Goal: Go to known website: Go to known website

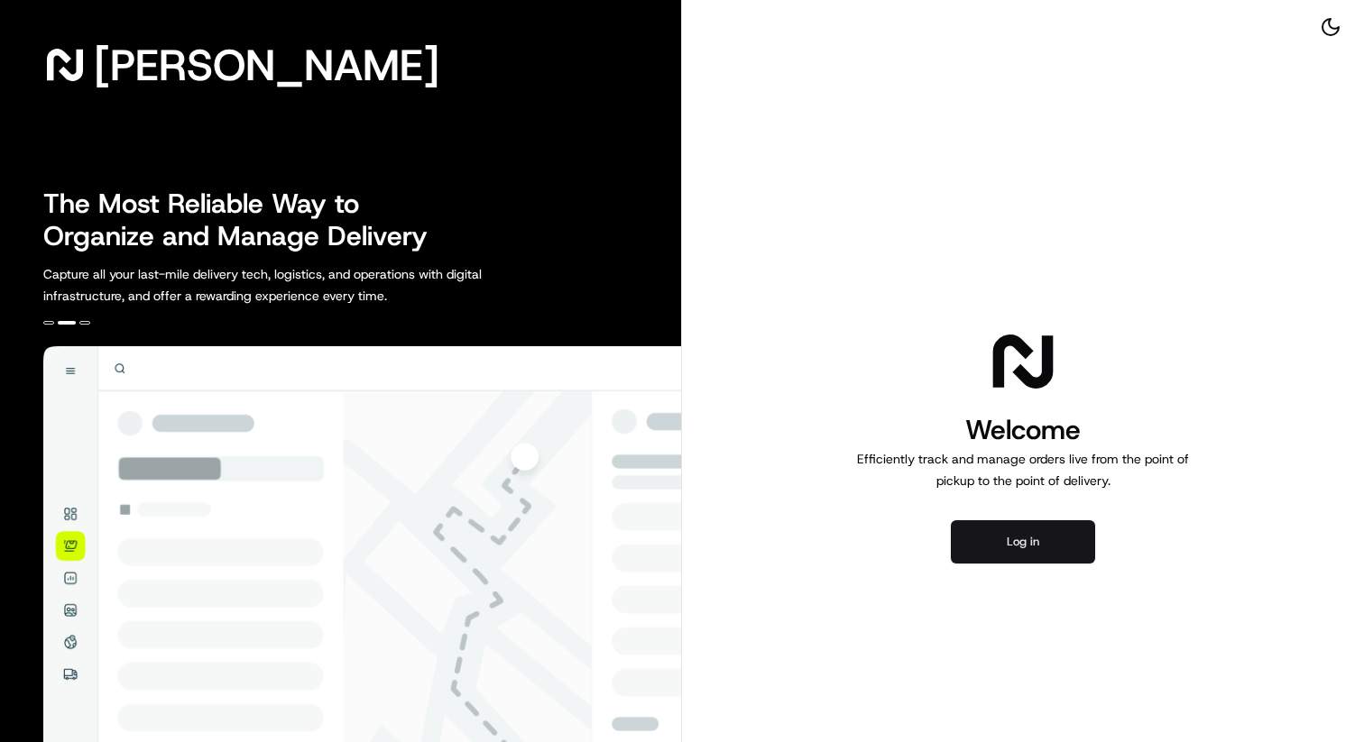
click at [1032, 547] on button "Log in" at bounding box center [1023, 541] width 144 height 43
